Goal: Task Accomplishment & Management: Use online tool/utility

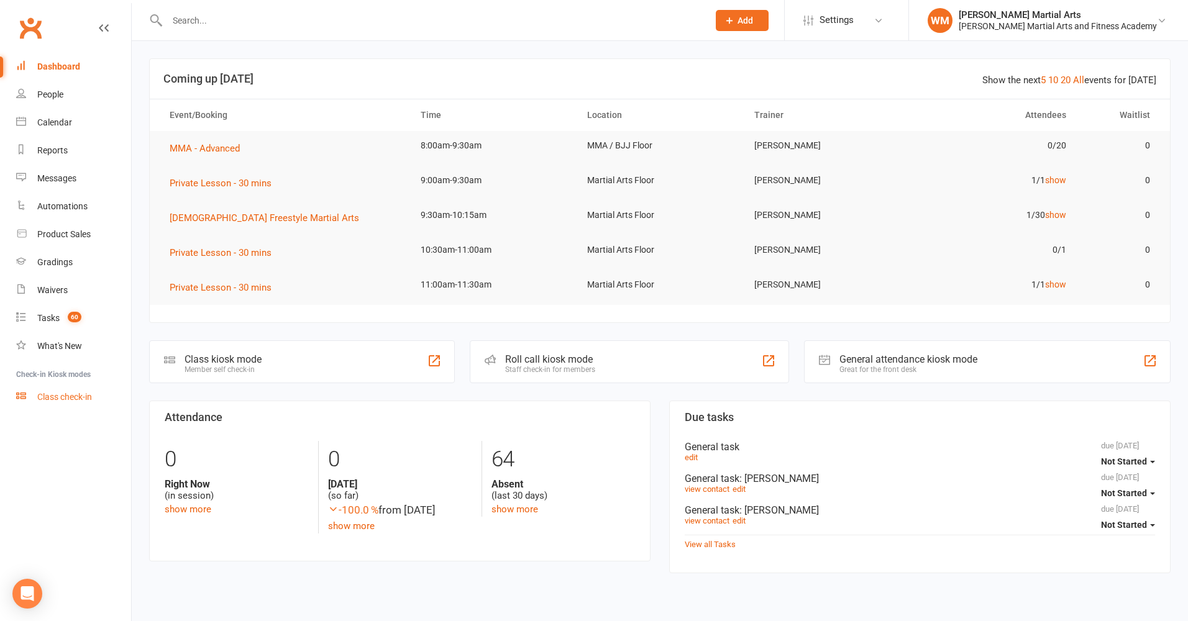
click at [66, 396] on div "Class check-in" at bounding box center [64, 397] width 55 height 10
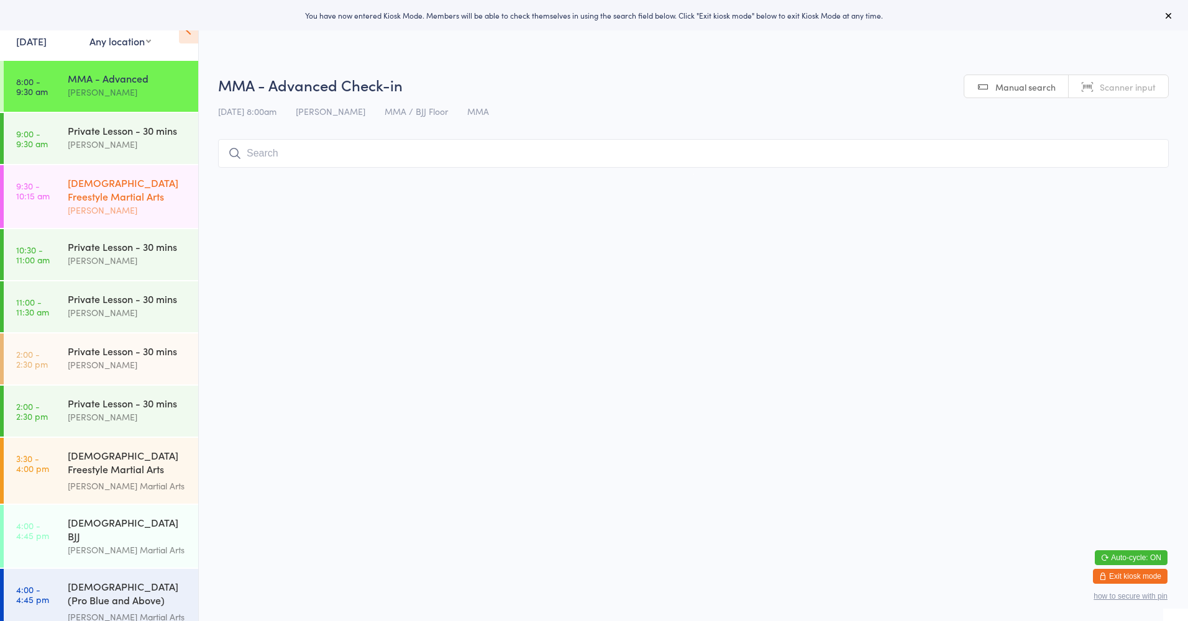
click at [114, 185] on div "[DEMOGRAPHIC_DATA] Freestyle Martial Arts" at bounding box center [128, 189] width 120 height 27
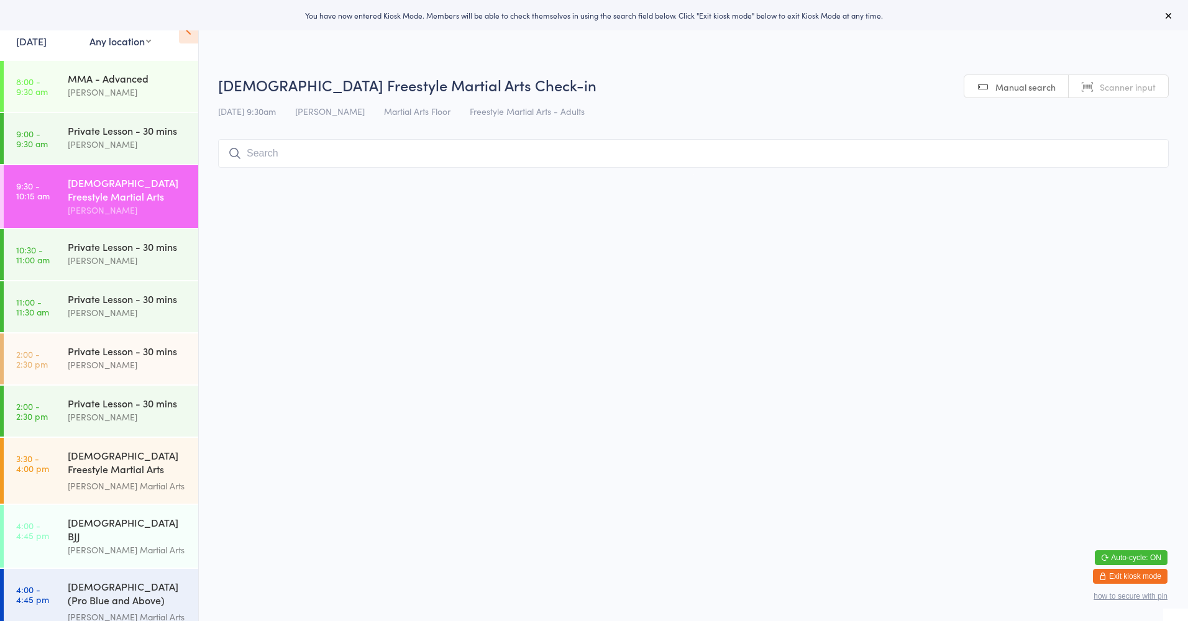
click at [265, 153] on input "search" at bounding box center [693, 153] width 950 height 29
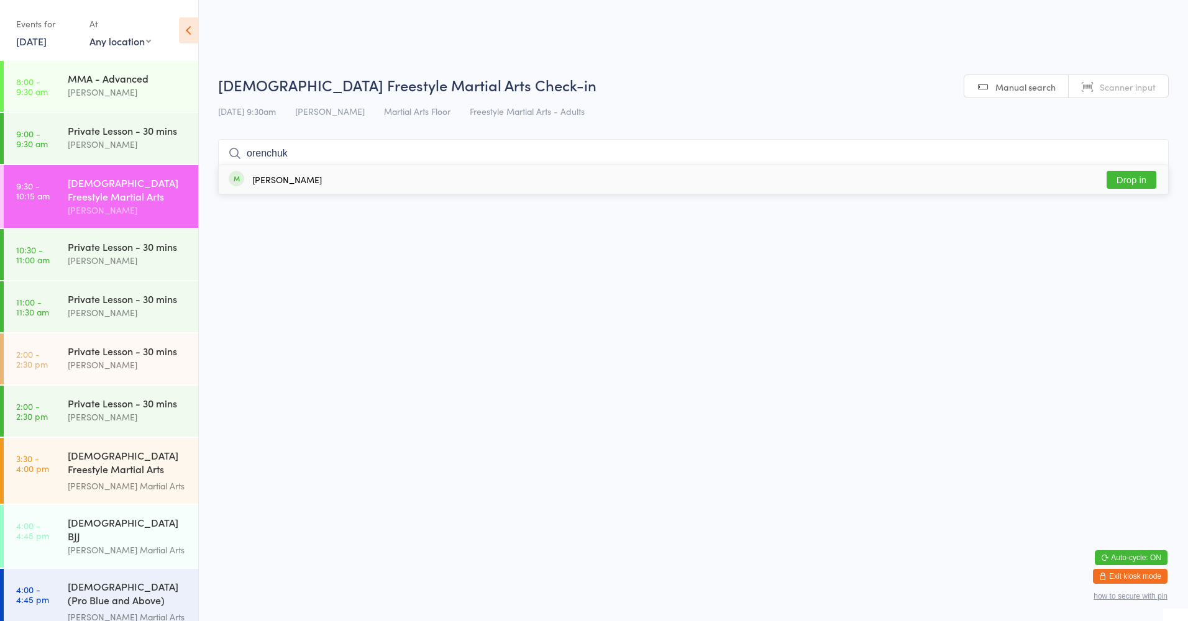
type input "orenchuk"
click at [1134, 180] on button "Drop in" at bounding box center [1131, 180] width 50 height 18
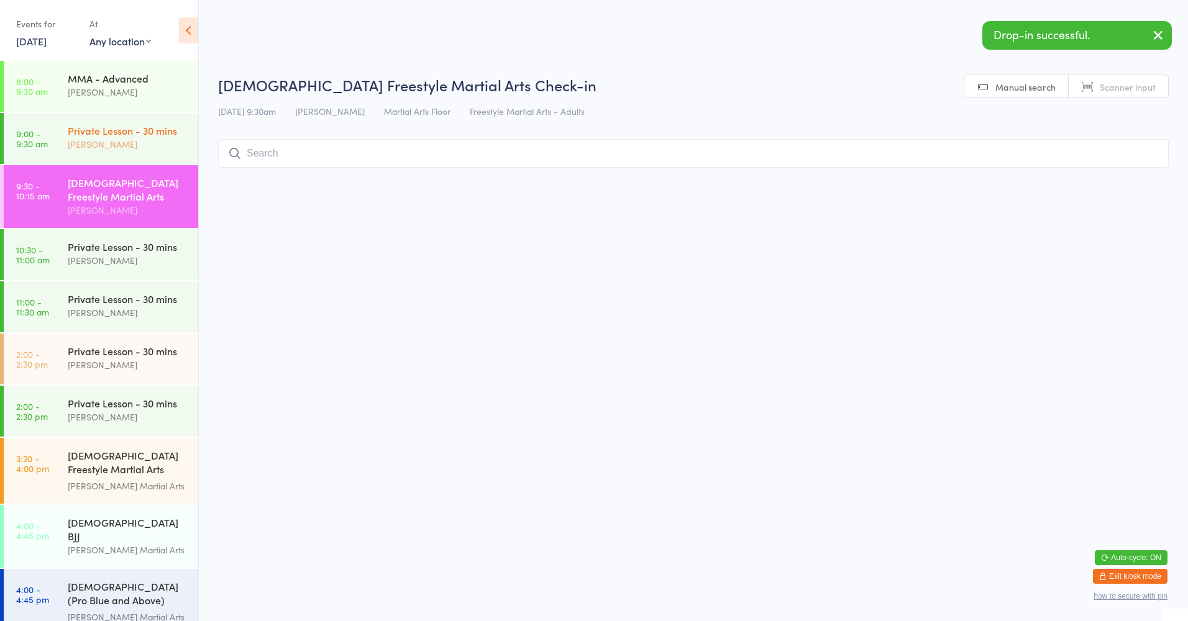
click at [146, 147] on div "[PERSON_NAME]" at bounding box center [128, 144] width 120 height 14
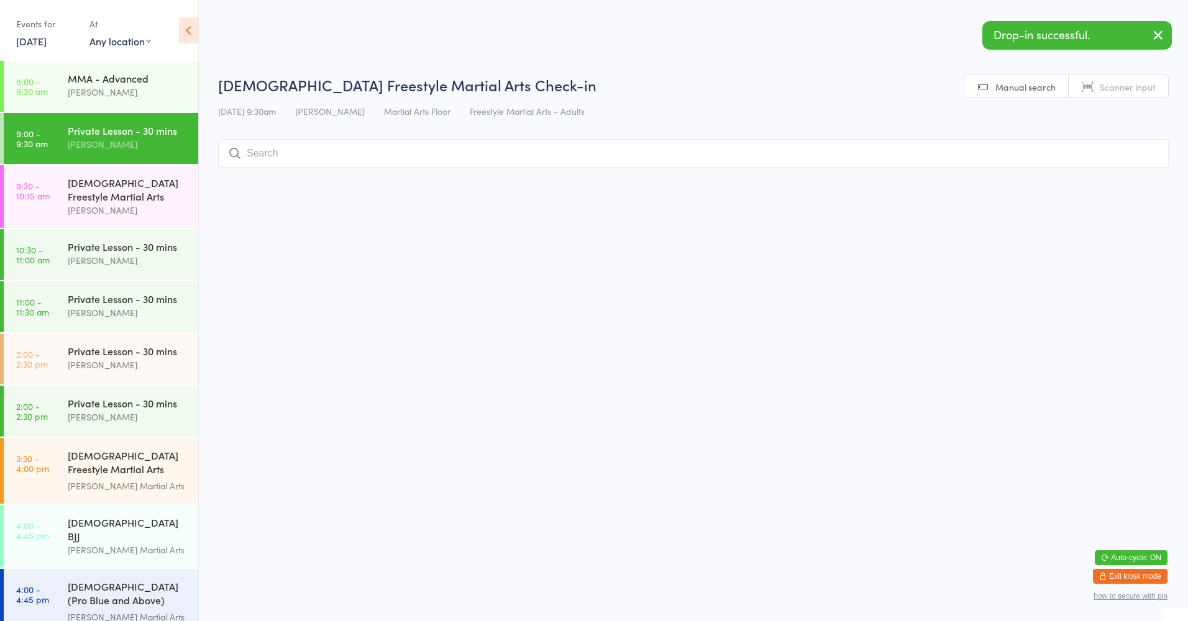
click at [282, 152] on input "search" at bounding box center [693, 153] width 950 height 29
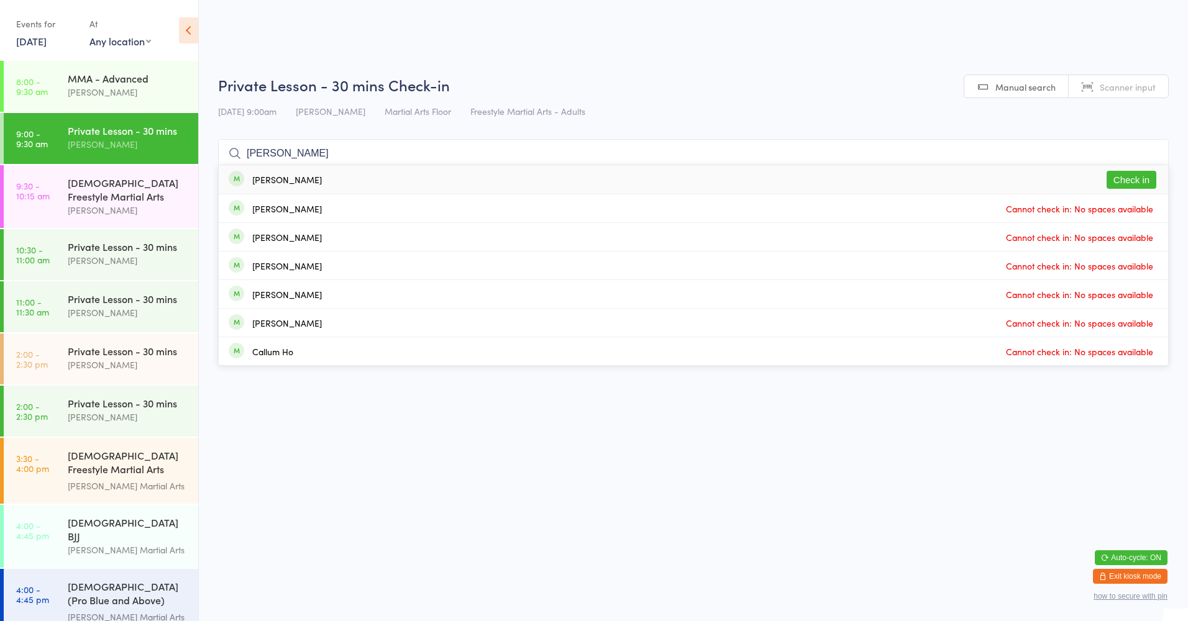
type input "carl"
click at [1134, 178] on button "Check in" at bounding box center [1131, 180] width 50 height 18
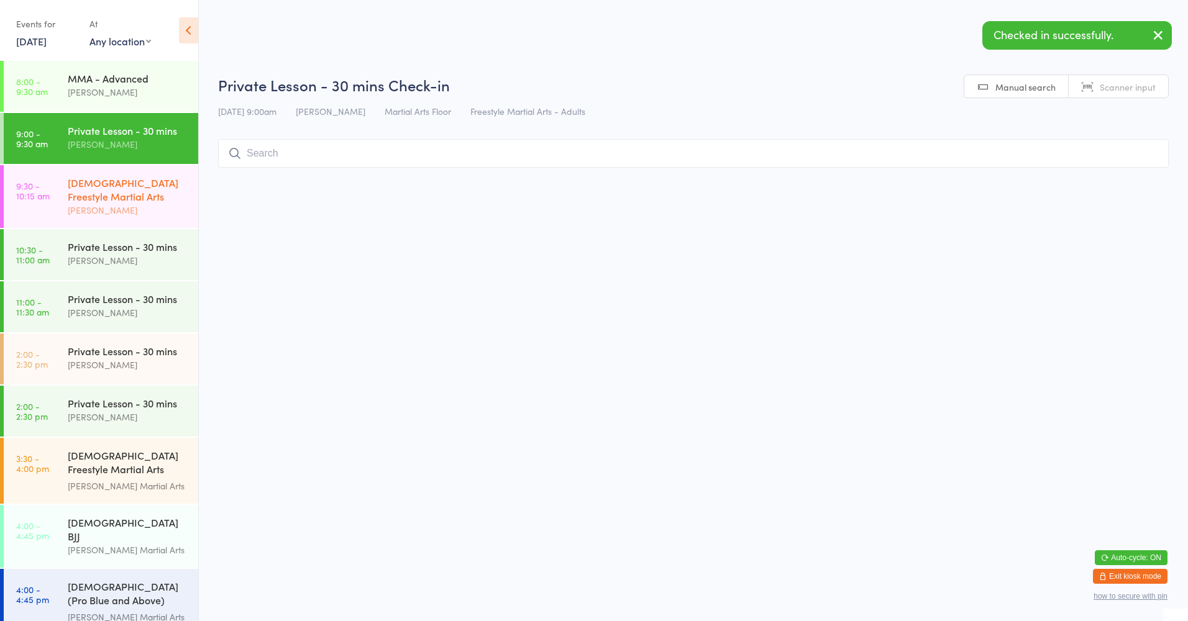
click at [116, 211] on div "[PERSON_NAME]" at bounding box center [128, 210] width 120 height 14
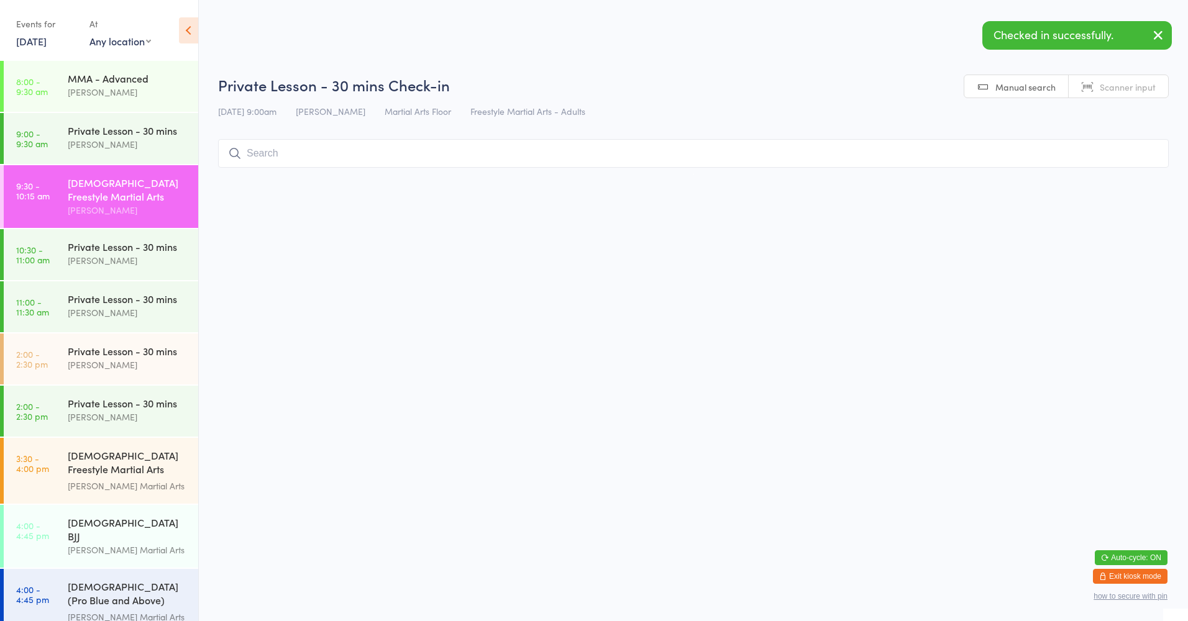
click at [267, 160] on input "search" at bounding box center [693, 153] width 950 height 29
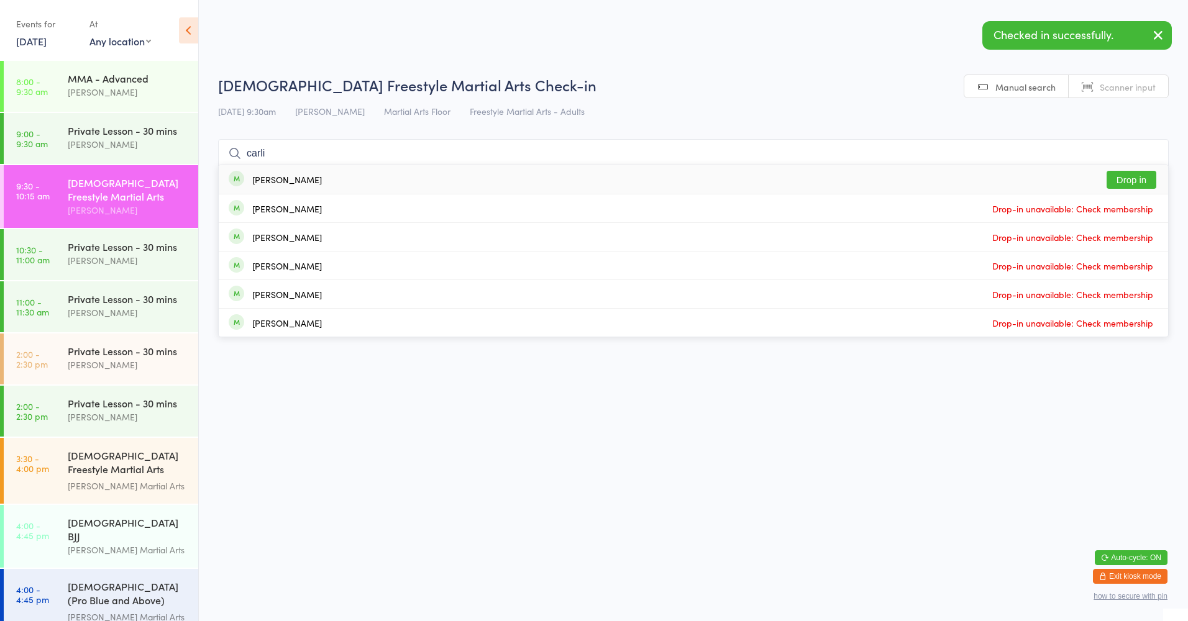
type input "carli"
click at [1124, 181] on button "Drop in" at bounding box center [1131, 180] width 50 height 18
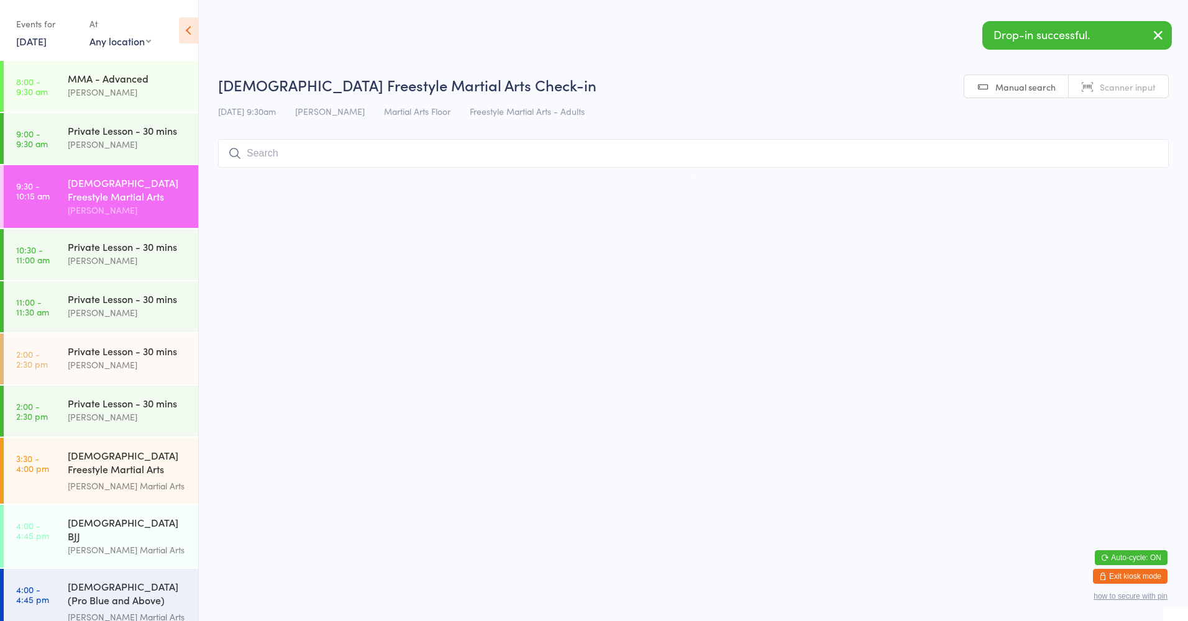
click at [267, 150] on input "search" at bounding box center [693, 153] width 950 height 29
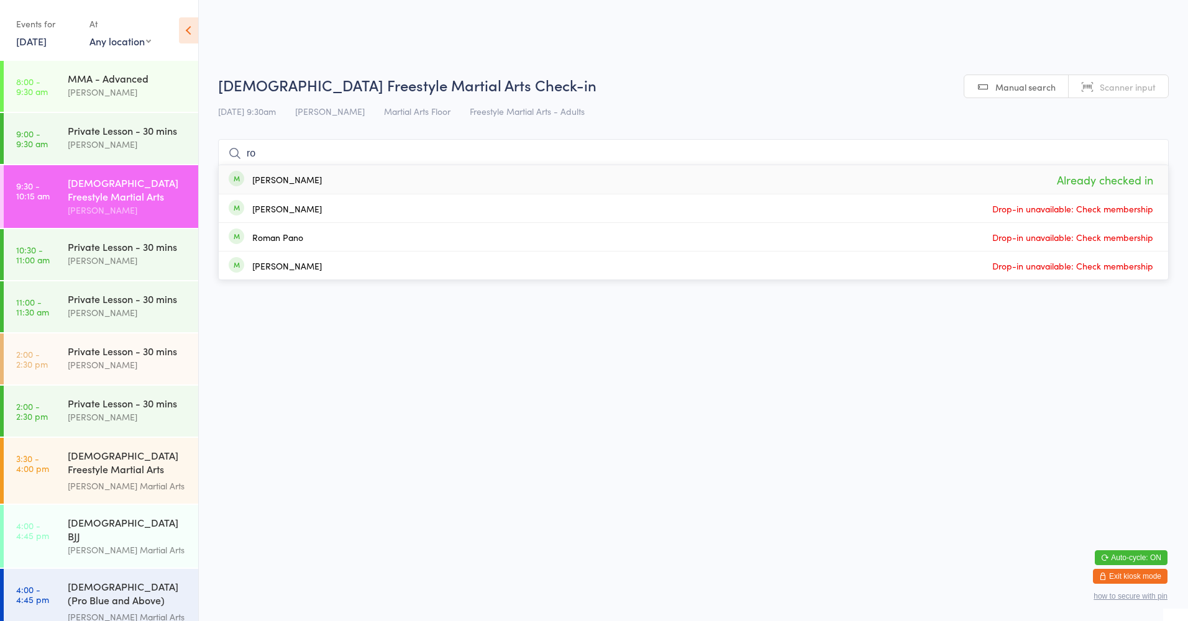
type input "r"
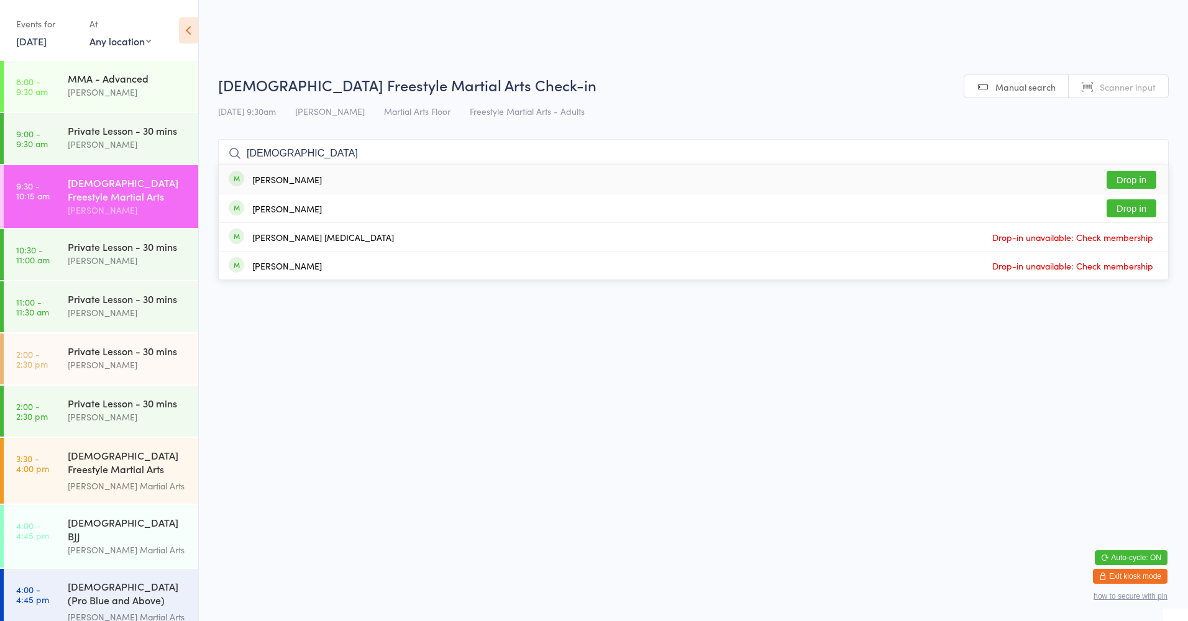
type input "kristen"
click at [1128, 178] on button "Drop in" at bounding box center [1131, 180] width 50 height 18
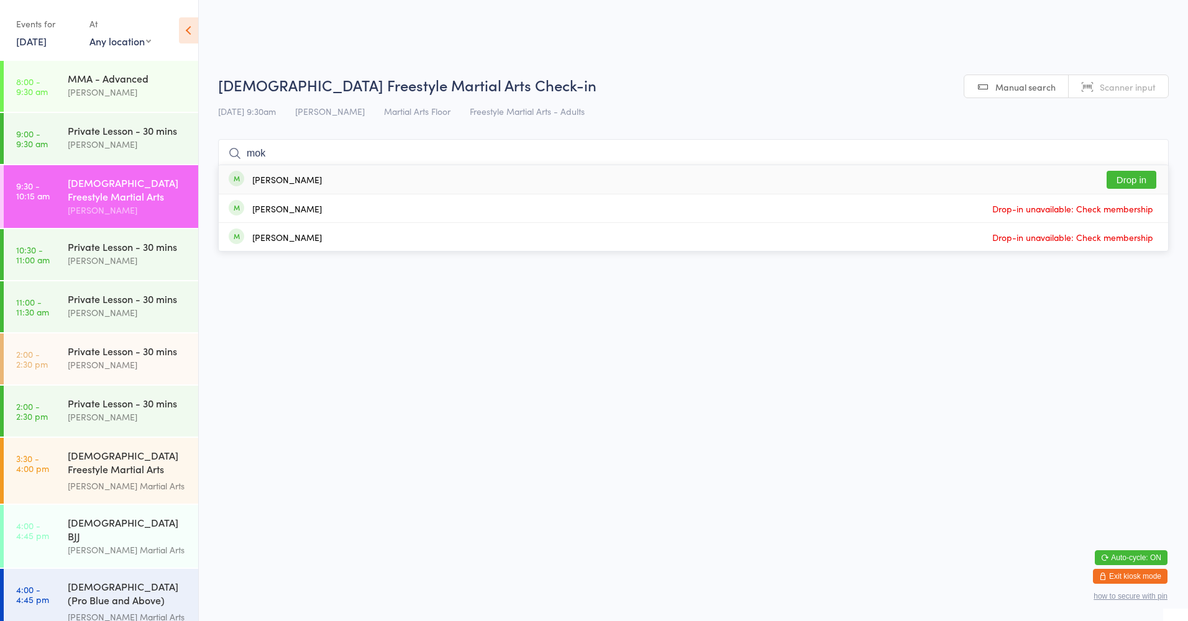
type input "mok"
click at [1119, 179] on button "Drop in" at bounding box center [1131, 180] width 50 height 18
